Goal: Information Seeking & Learning: Learn about a topic

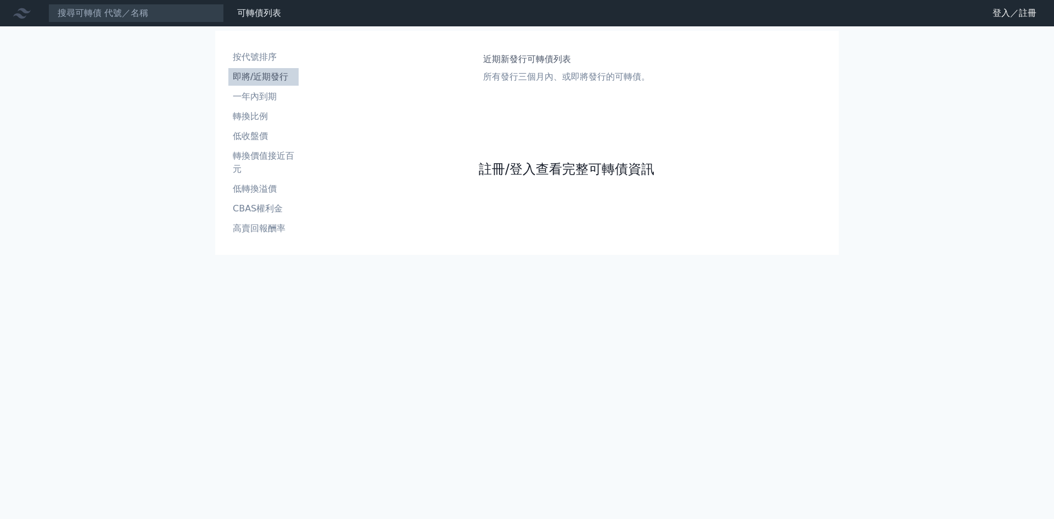
click at [572, 174] on link "註冊/登入查看完整可轉債資訊" at bounding box center [567, 169] width 176 height 18
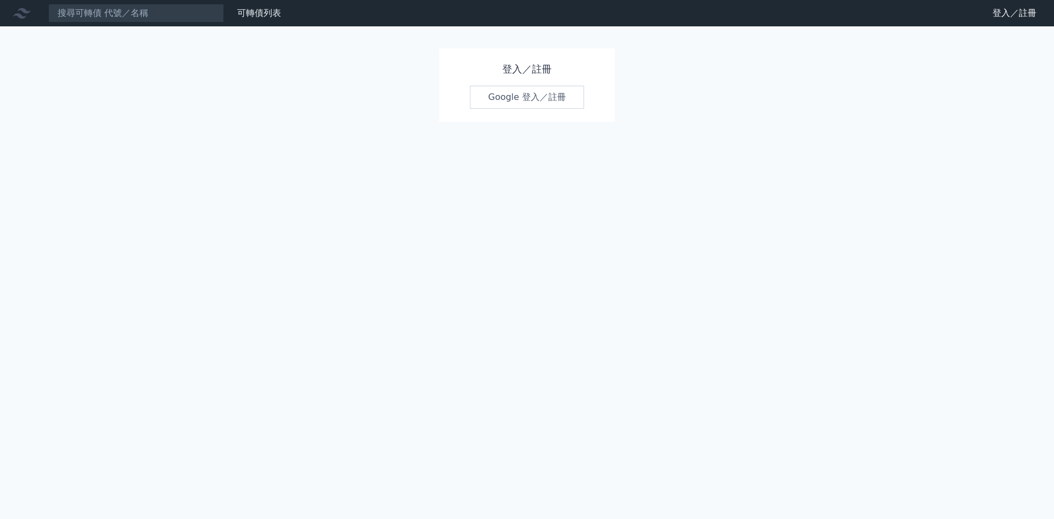
click at [537, 96] on link "Google 登入／註冊" at bounding box center [527, 97] width 114 height 23
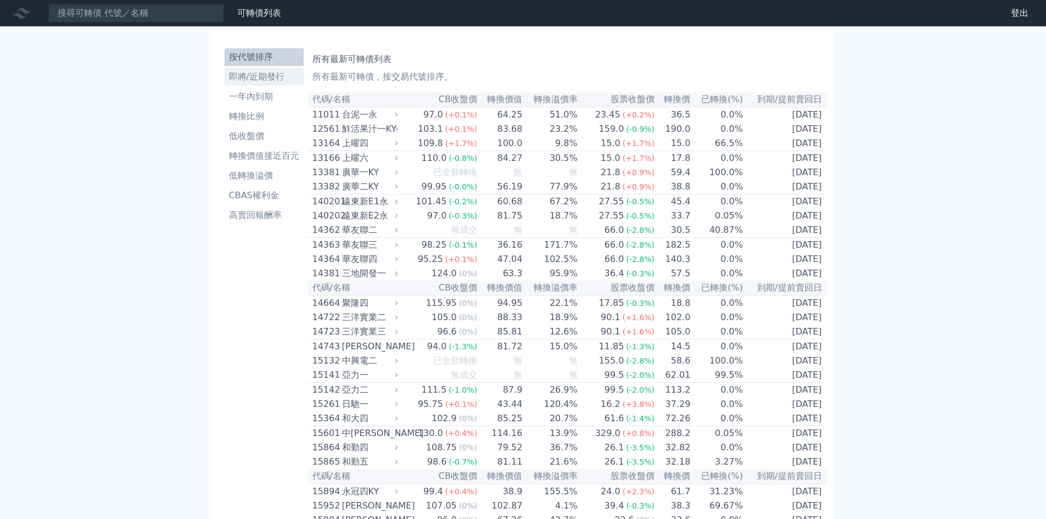
click at [272, 77] on li "即將/近期發行" at bounding box center [264, 76] width 79 height 13
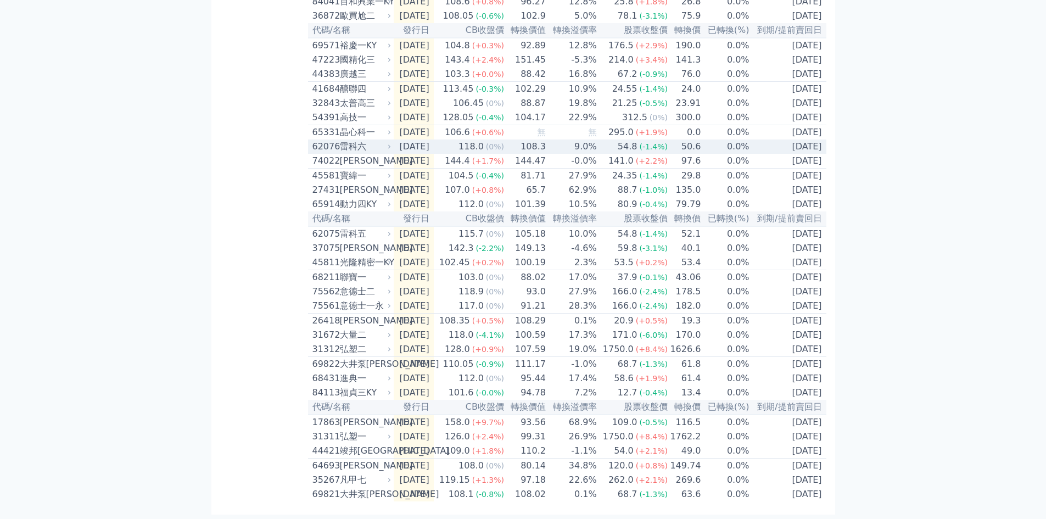
scroll to position [308, 0]
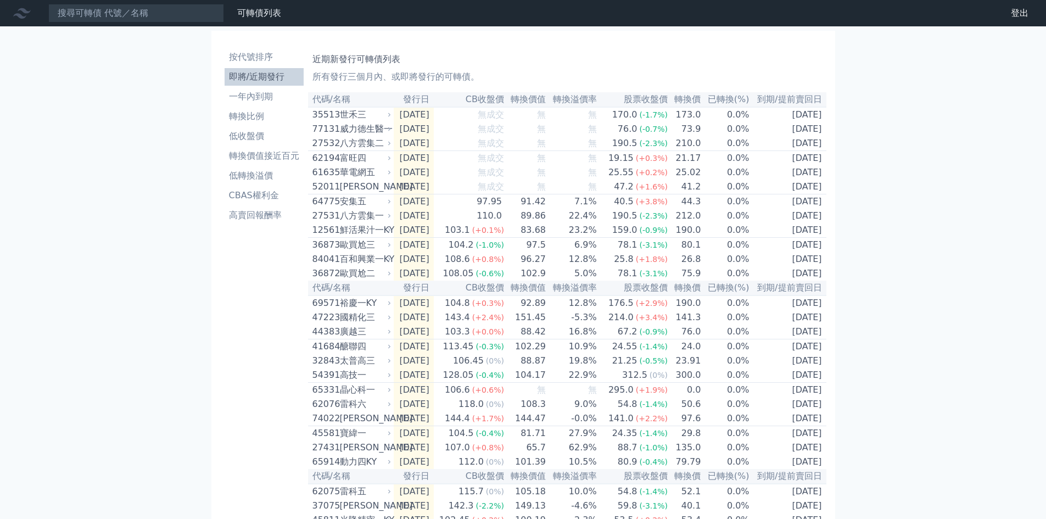
click at [271, 77] on li "即將/近期發行" at bounding box center [264, 76] width 79 height 13
click at [261, 57] on li "按代號排序" at bounding box center [264, 57] width 79 height 13
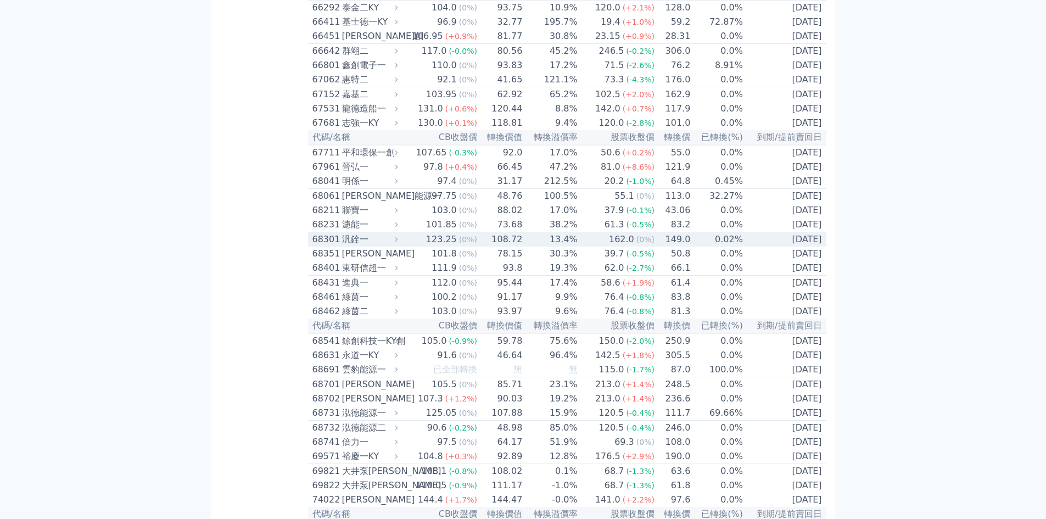
scroll to position [5085, 0]
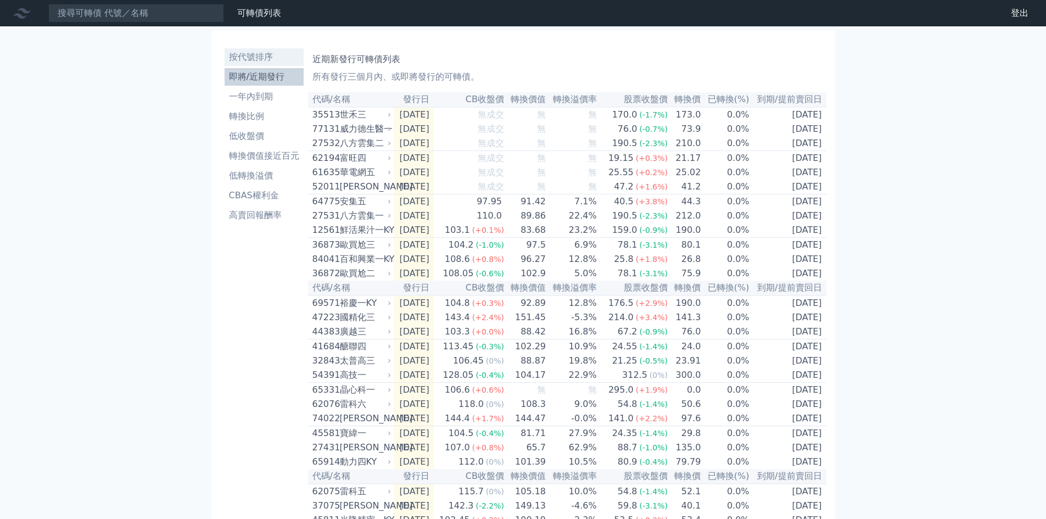
click at [259, 55] on li "按代號排序" at bounding box center [264, 57] width 79 height 13
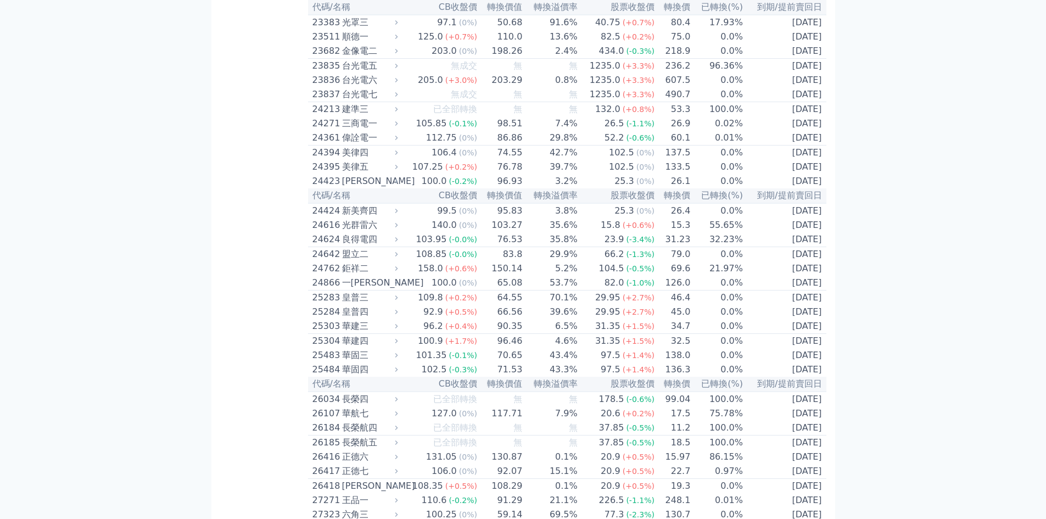
scroll to position [879, 0]
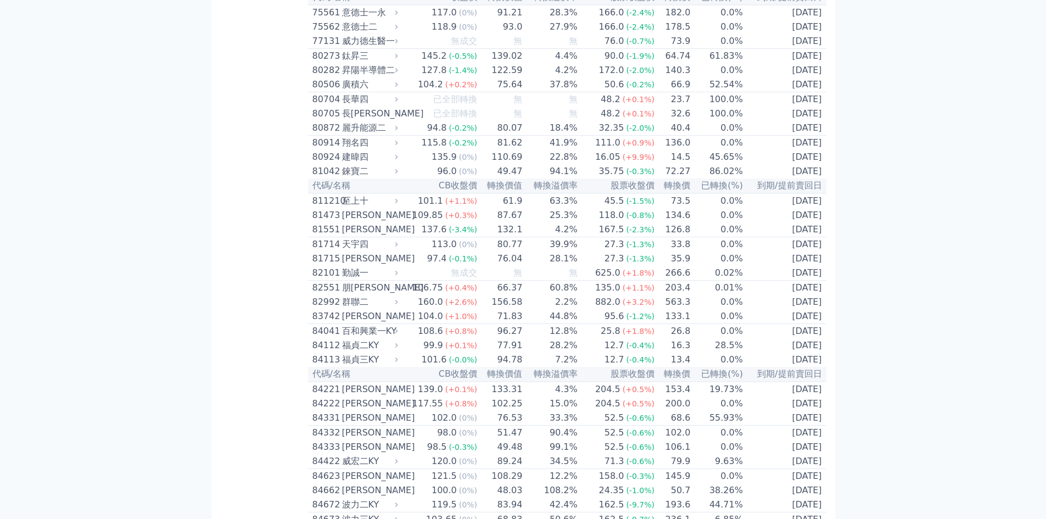
scroll to position [5419, 0]
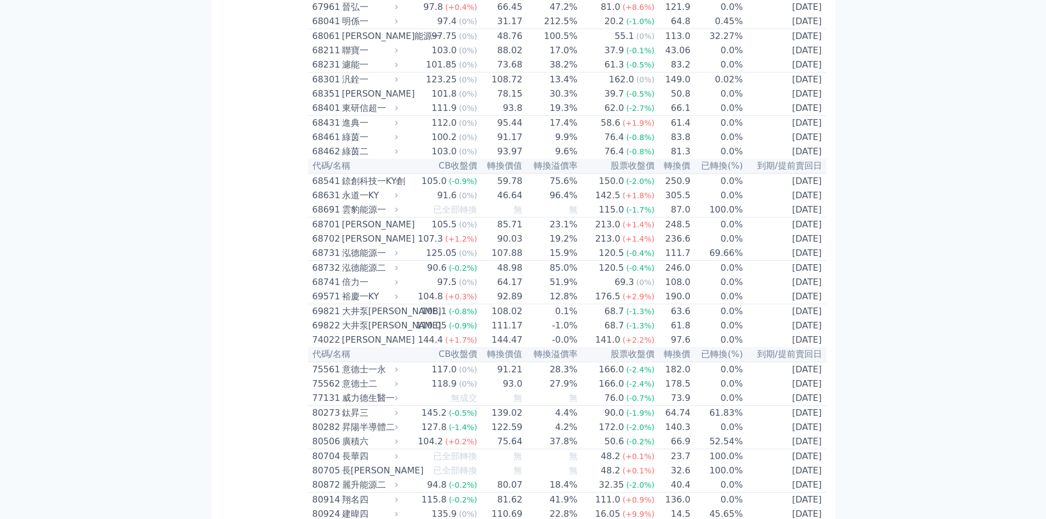
scroll to position [5272, 0]
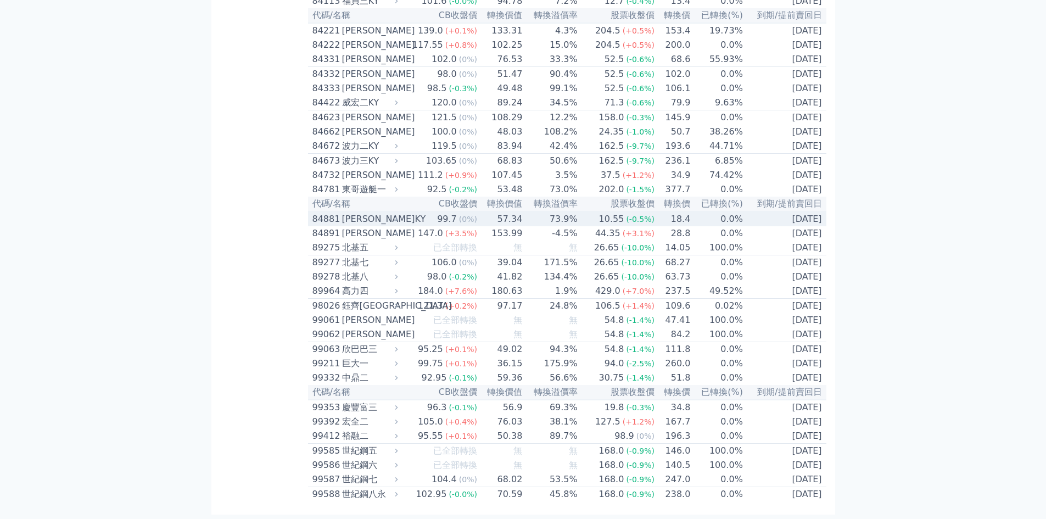
scroll to position [6111, 0]
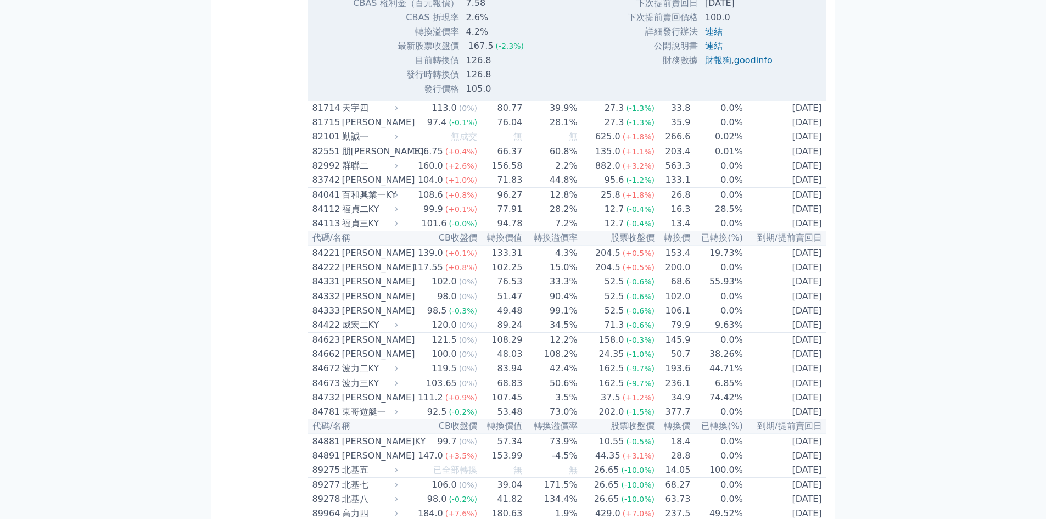
scroll to position [5964, 0]
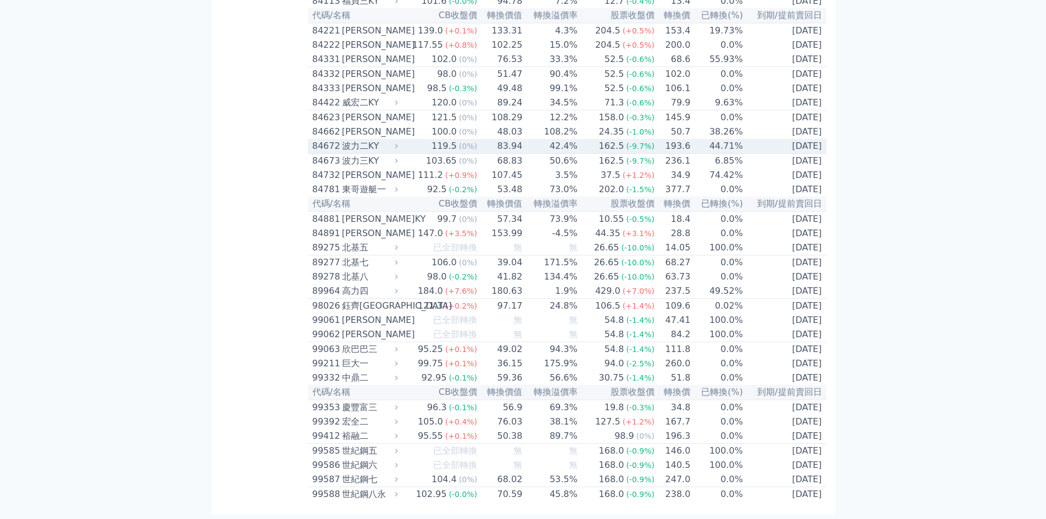
scroll to position [6257, 0]
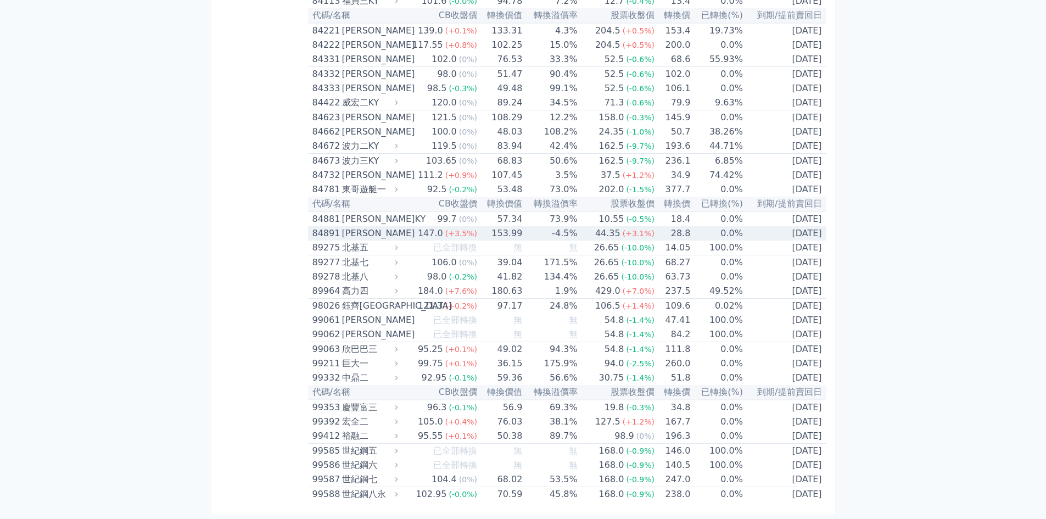
click at [317, 240] on div "84891" at bounding box center [325, 233] width 27 height 13
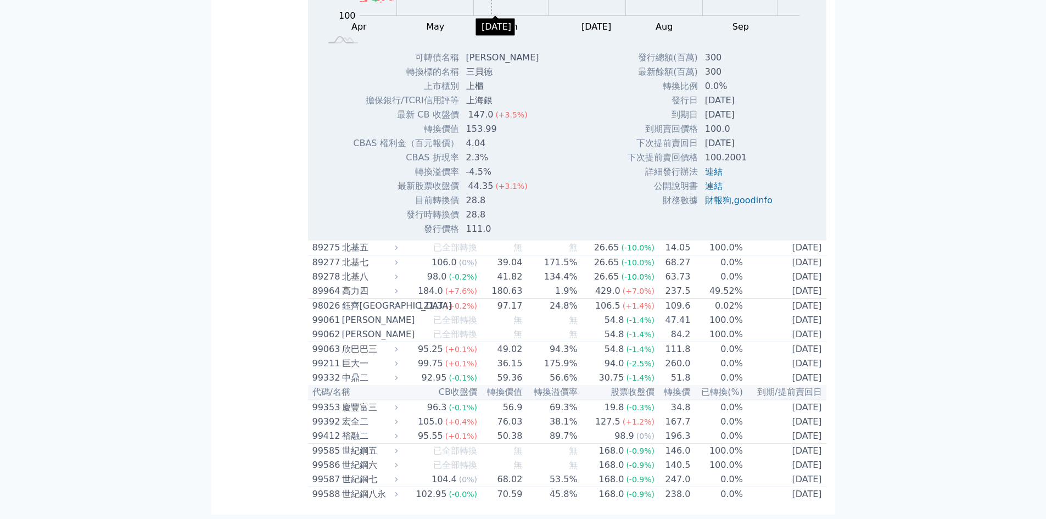
scroll to position [6550, 0]
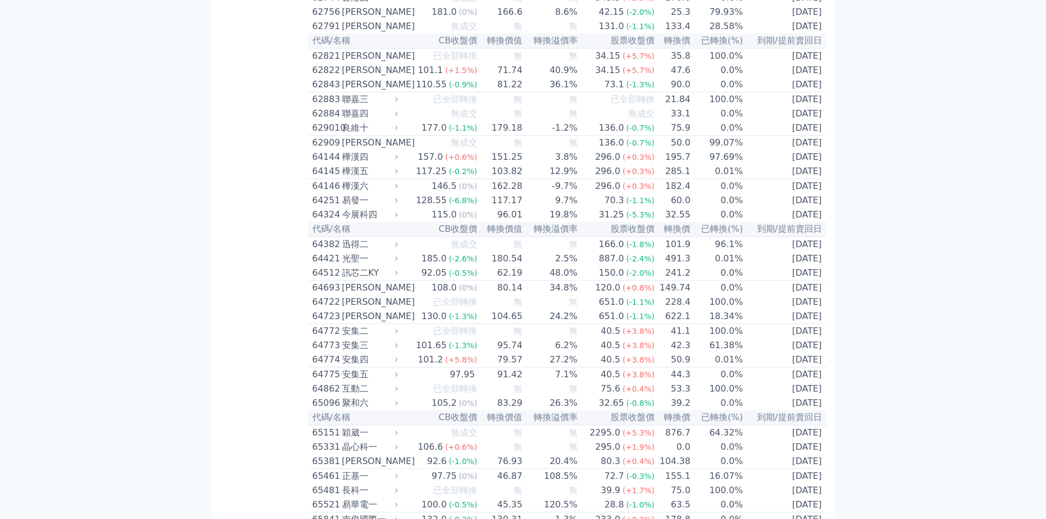
scroll to position [4353, 0]
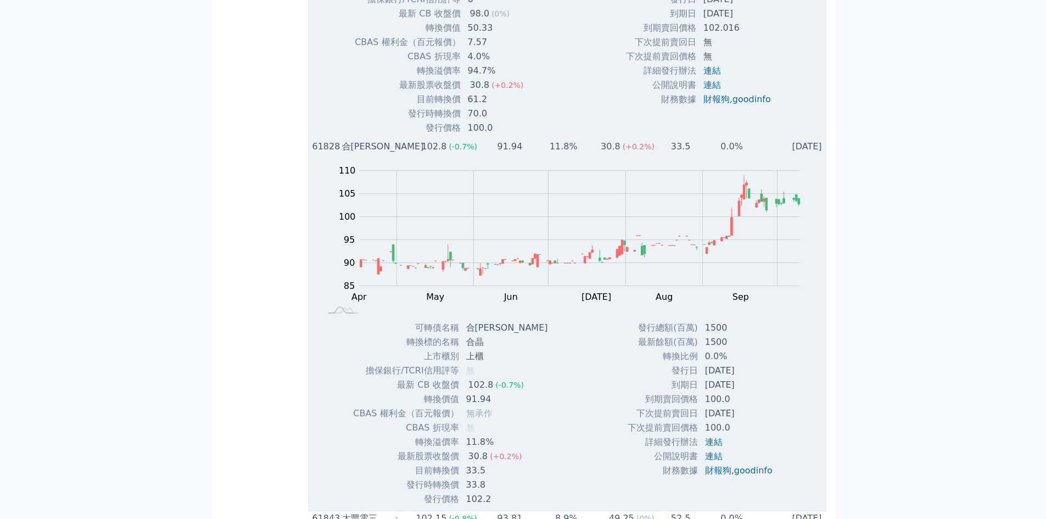
click at [324, 153] on div "61828" at bounding box center [325, 146] width 27 height 13
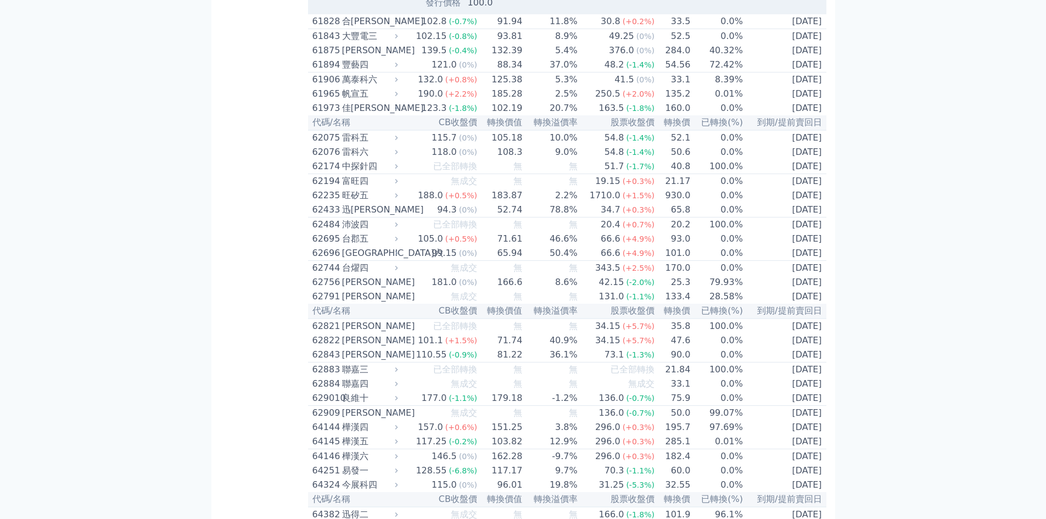
scroll to position [4500, 0]
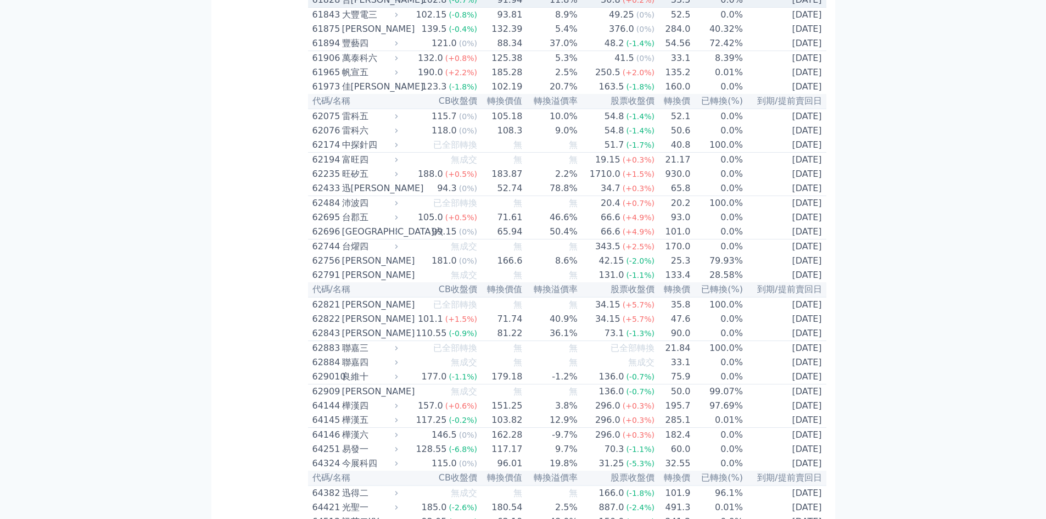
click at [336, 7] on div "61828" at bounding box center [325, -1] width 27 height 13
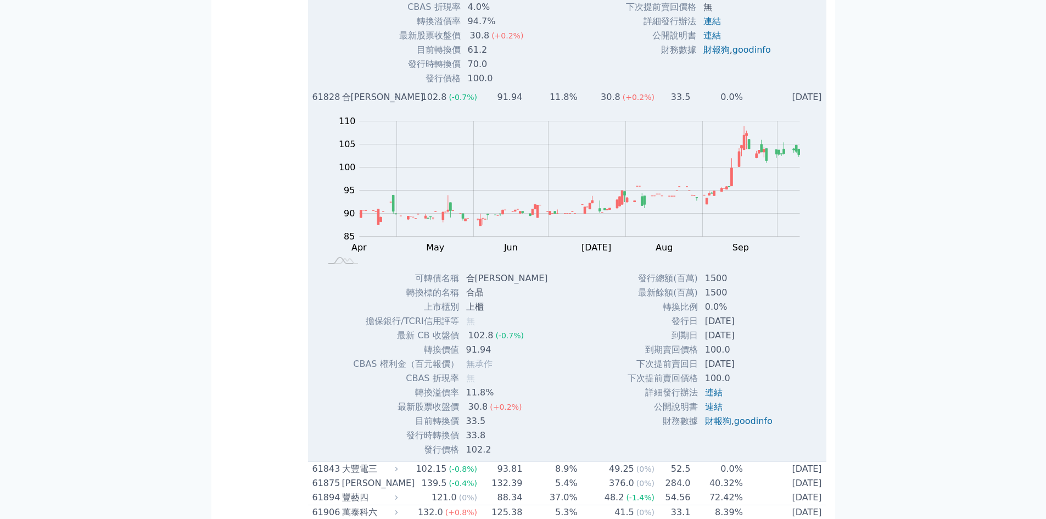
scroll to position [4353, 0]
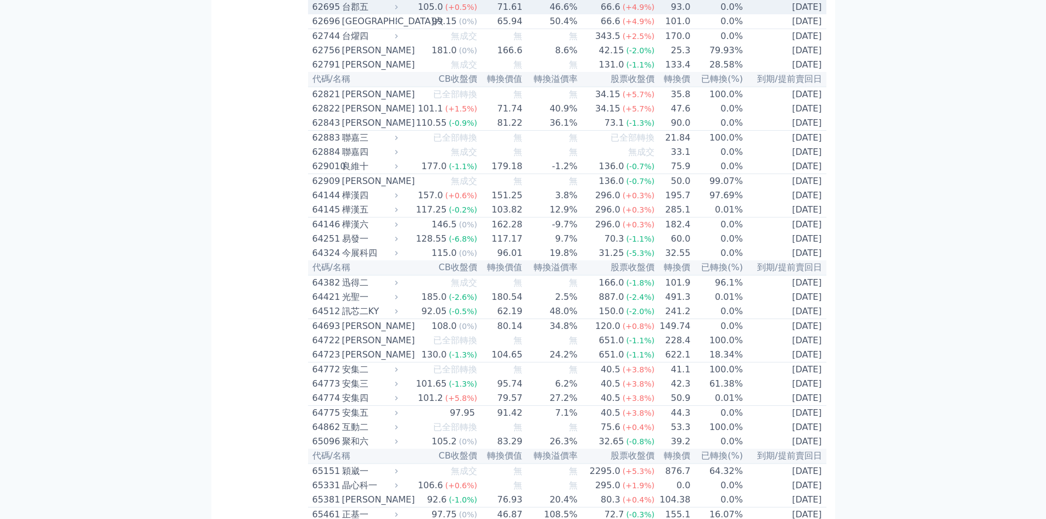
click at [328, 14] on div "62695" at bounding box center [325, 7] width 27 height 13
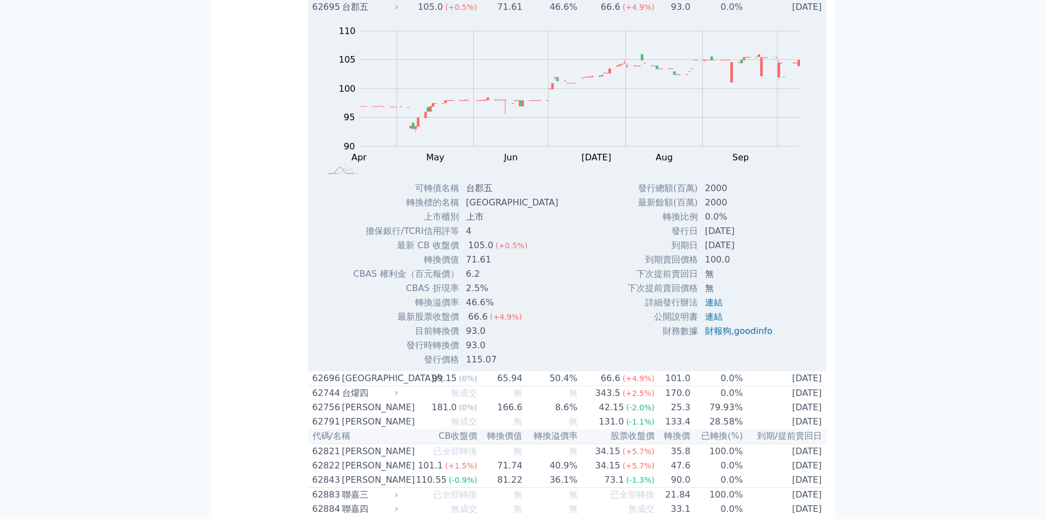
scroll to position [4646, 0]
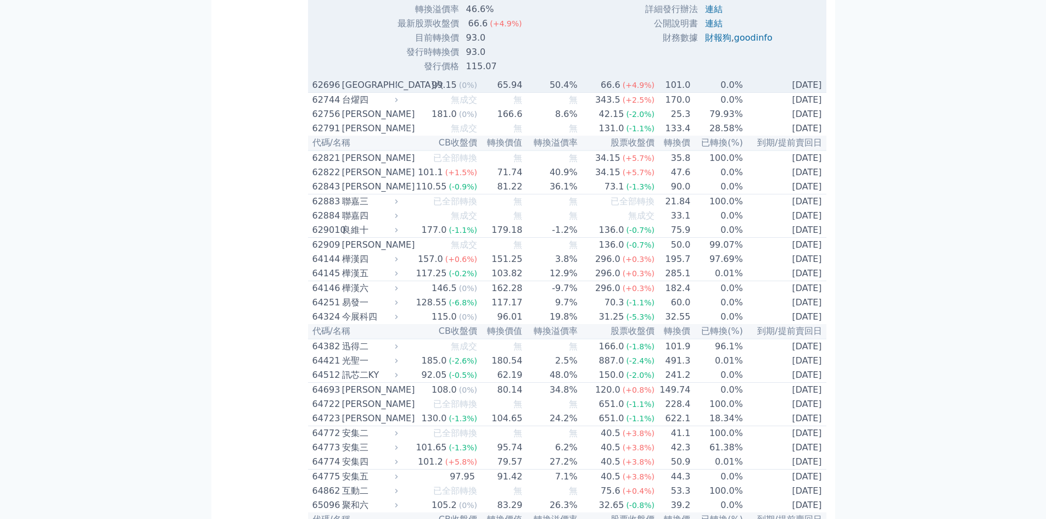
click at [344, 92] on div "[GEOGRAPHIC_DATA]六" at bounding box center [369, 85] width 54 height 13
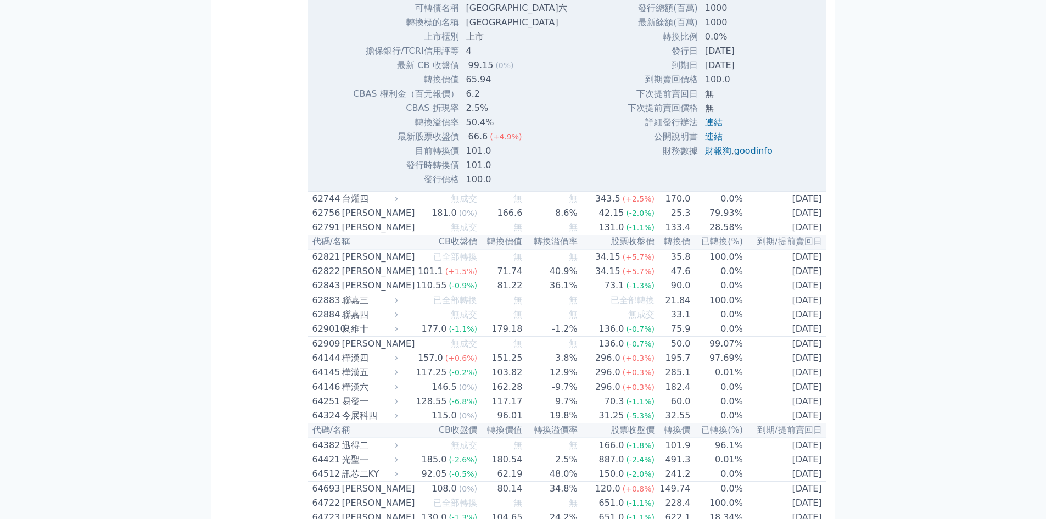
scroll to position [4939, 0]
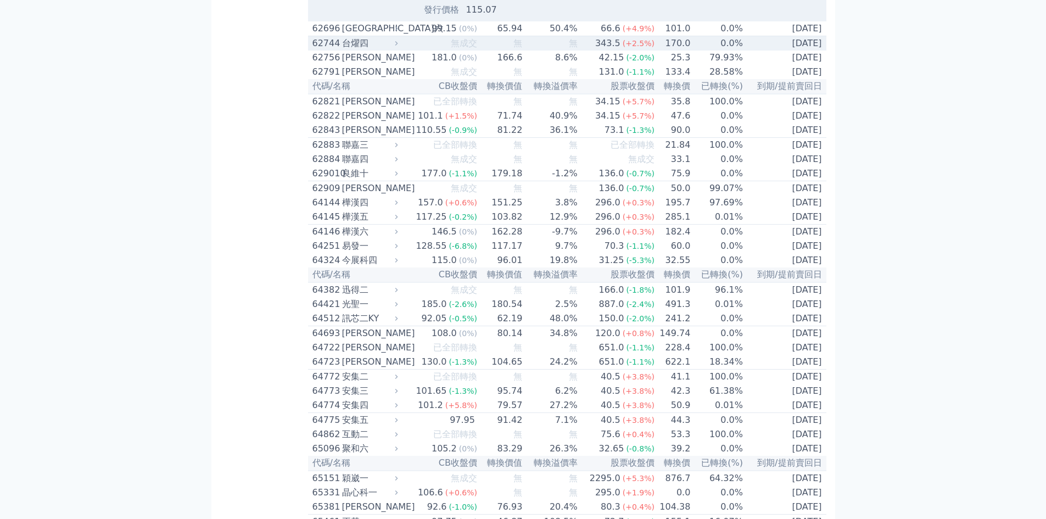
scroll to position [4646, 0]
